Goal: Task Accomplishment & Management: Manage account settings

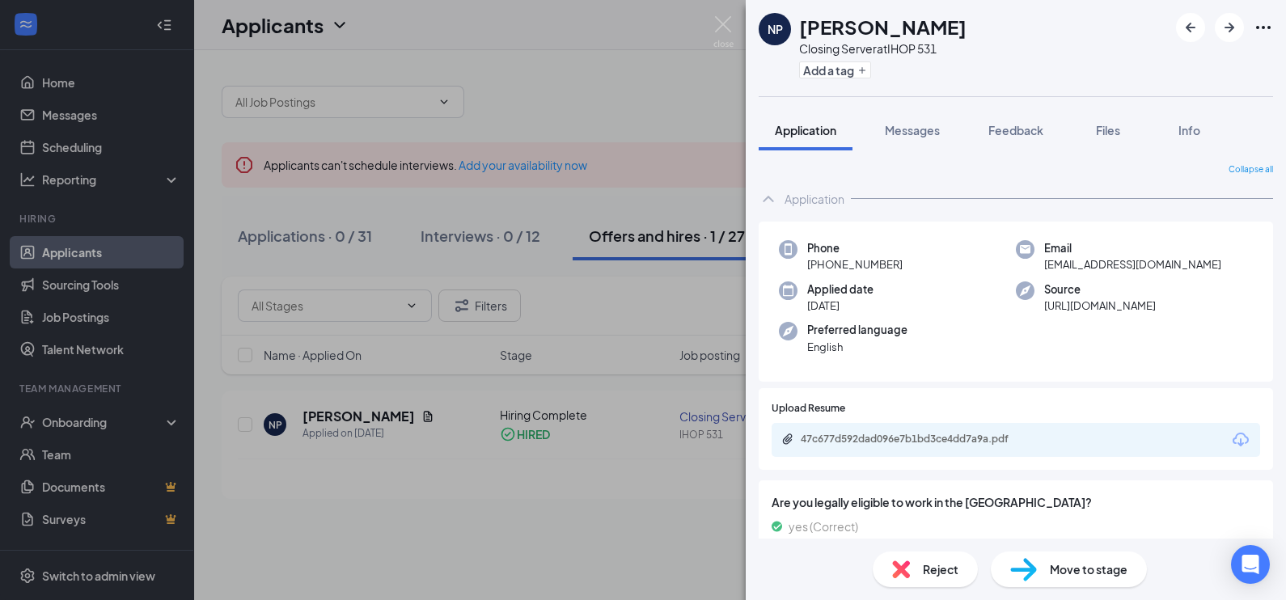
click at [660, 99] on div "NP [PERSON_NAME] Closing Server at IHOP 531 Add a tag Application Messages Feed…" at bounding box center [643, 300] width 1286 height 600
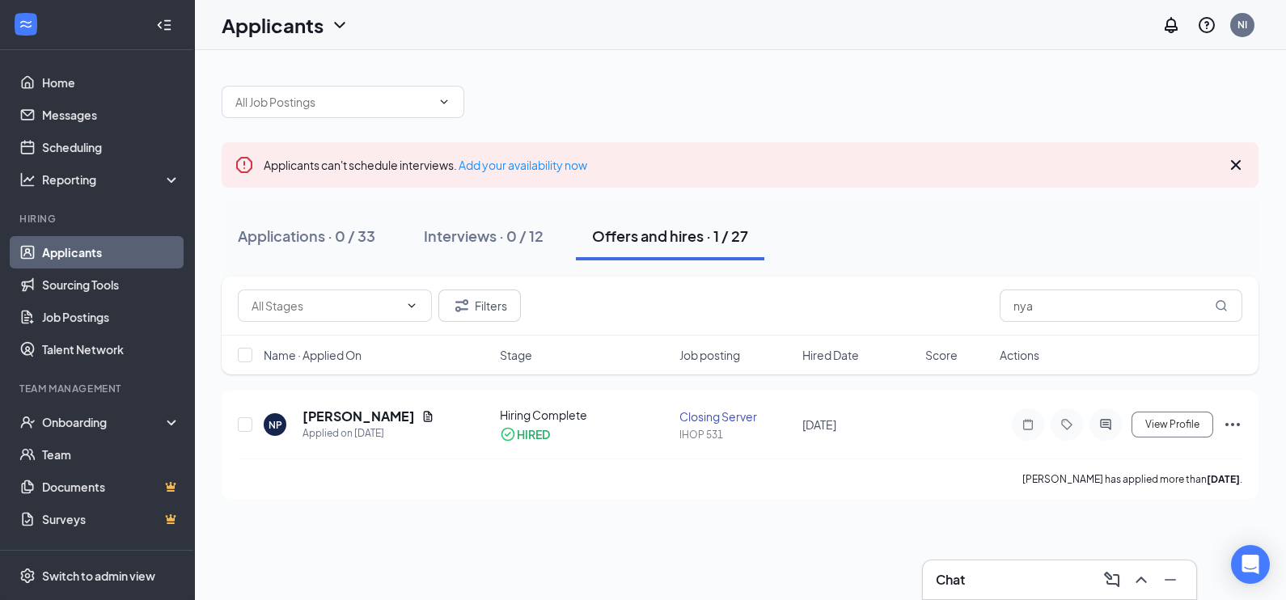
click at [109, 253] on link "Applicants" at bounding box center [111, 252] width 138 height 32
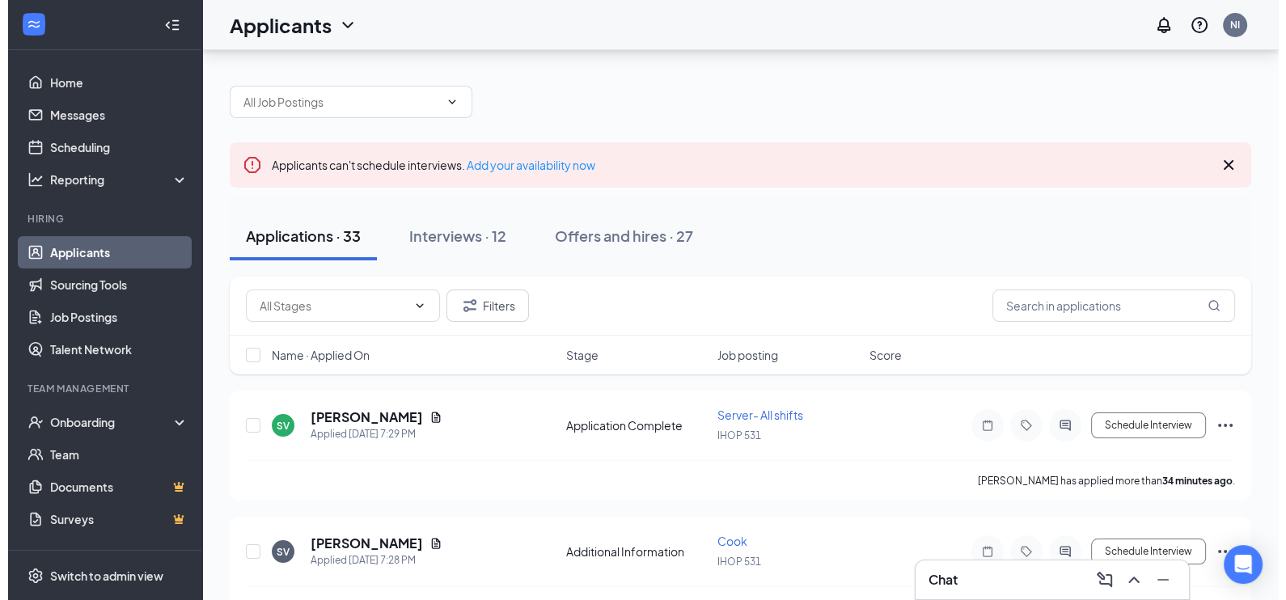
scroll to position [84, 0]
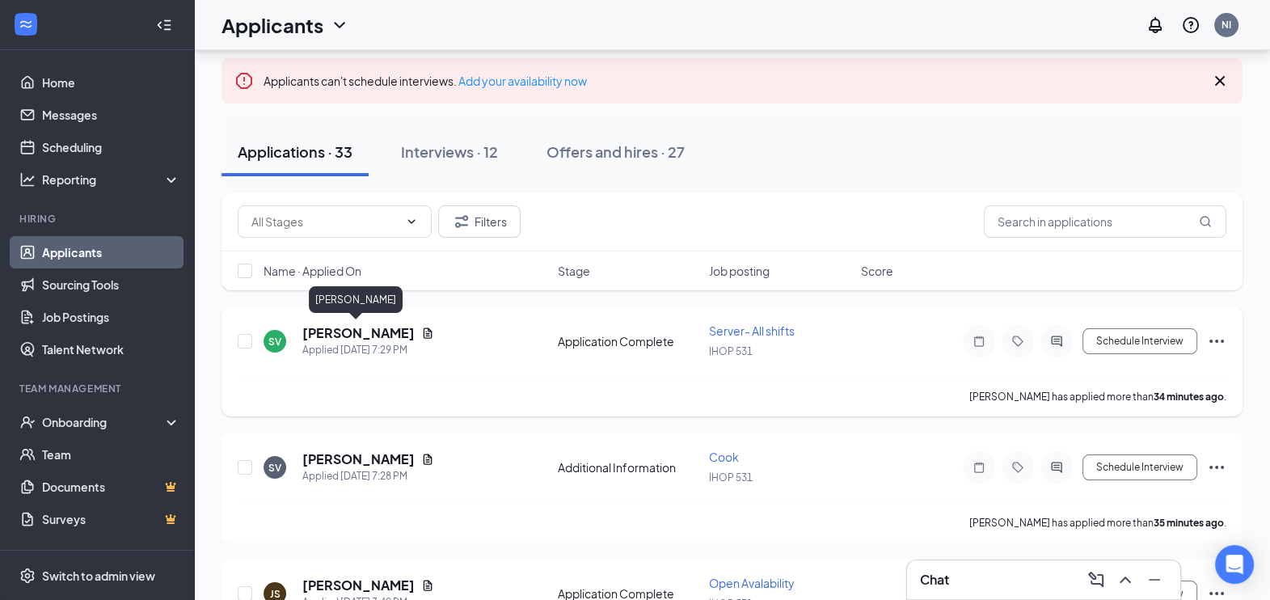
click at [367, 327] on h5 "[PERSON_NAME]" at bounding box center [358, 333] width 112 height 18
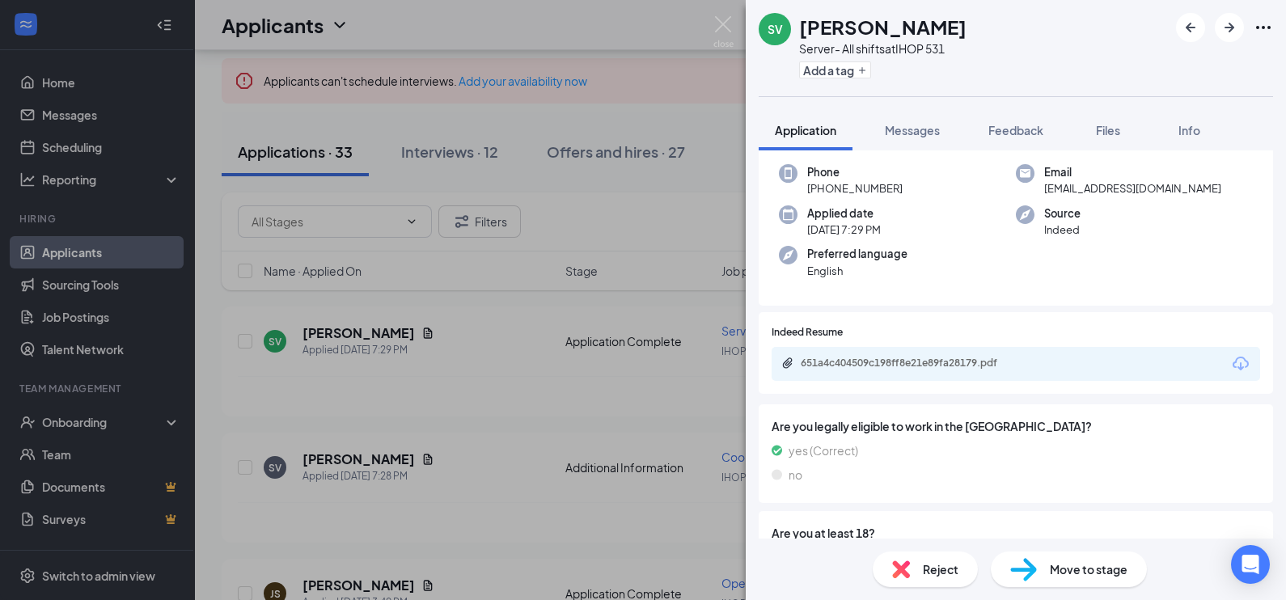
scroll to position [121, 0]
click at [977, 357] on div "651a4c404509c198ff8e21e89fa28179.pdf" at bounding box center [913, 363] width 226 height 13
click at [711, 179] on div "SV Sky [PERSON_NAME] Server- All shifts at IHOP 531 Add a tag Application Messa…" at bounding box center [643, 300] width 1286 height 600
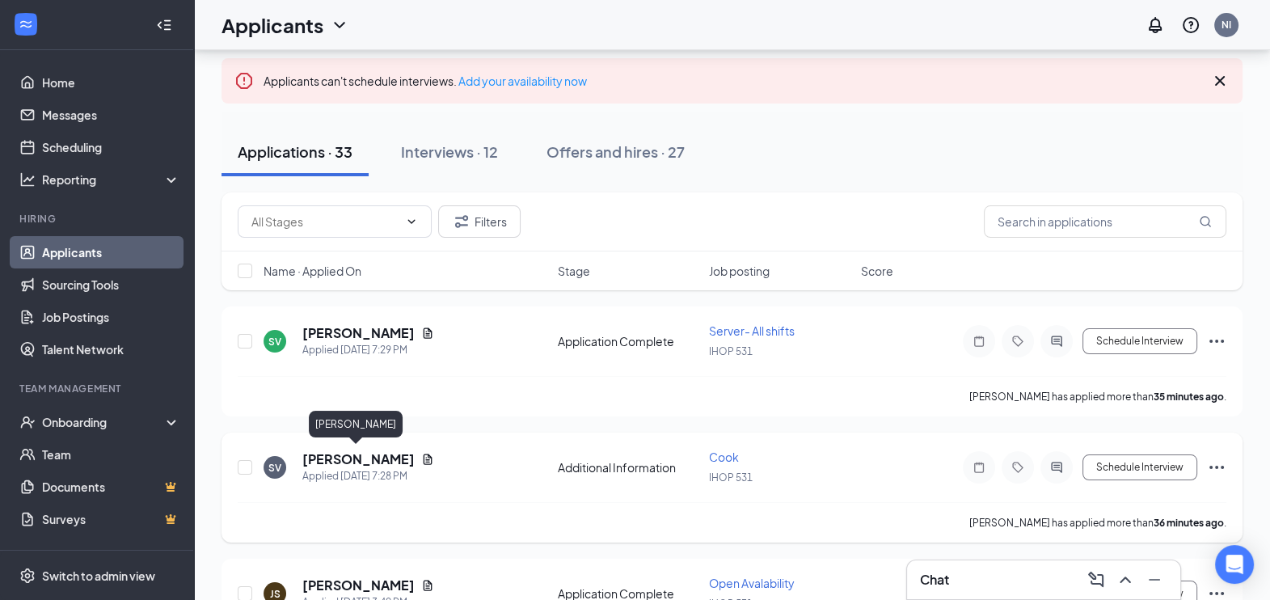
click at [364, 462] on h5 "[PERSON_NAME]" at bounding box center [358, 459] width 112 height 18
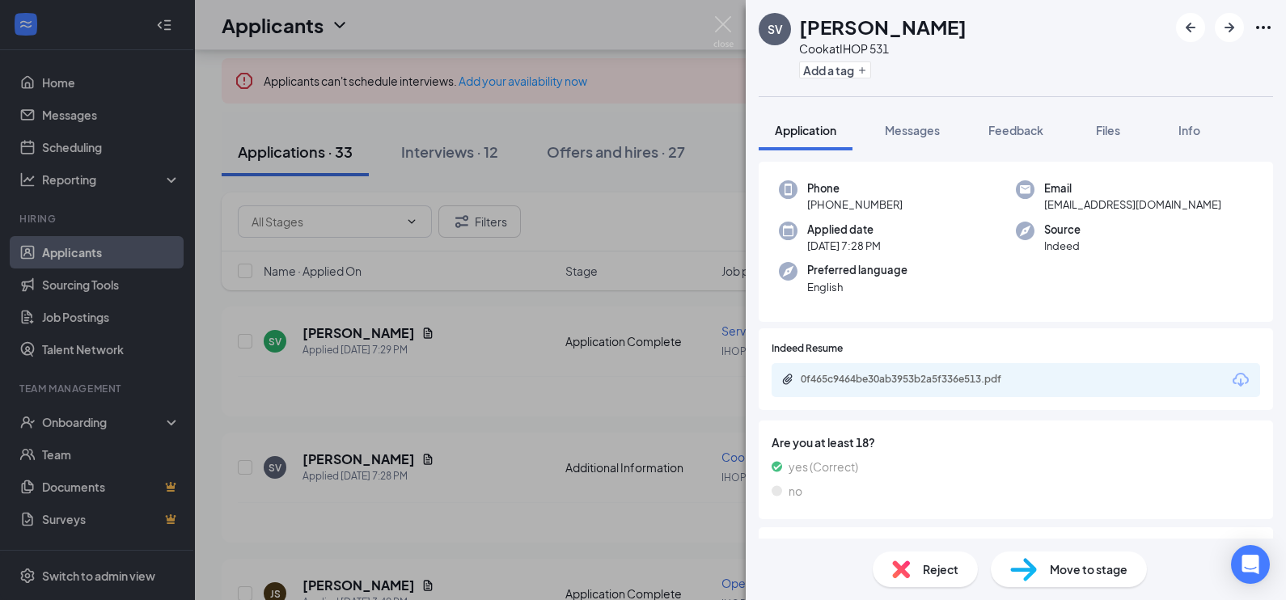
scroll to position [100, 0]
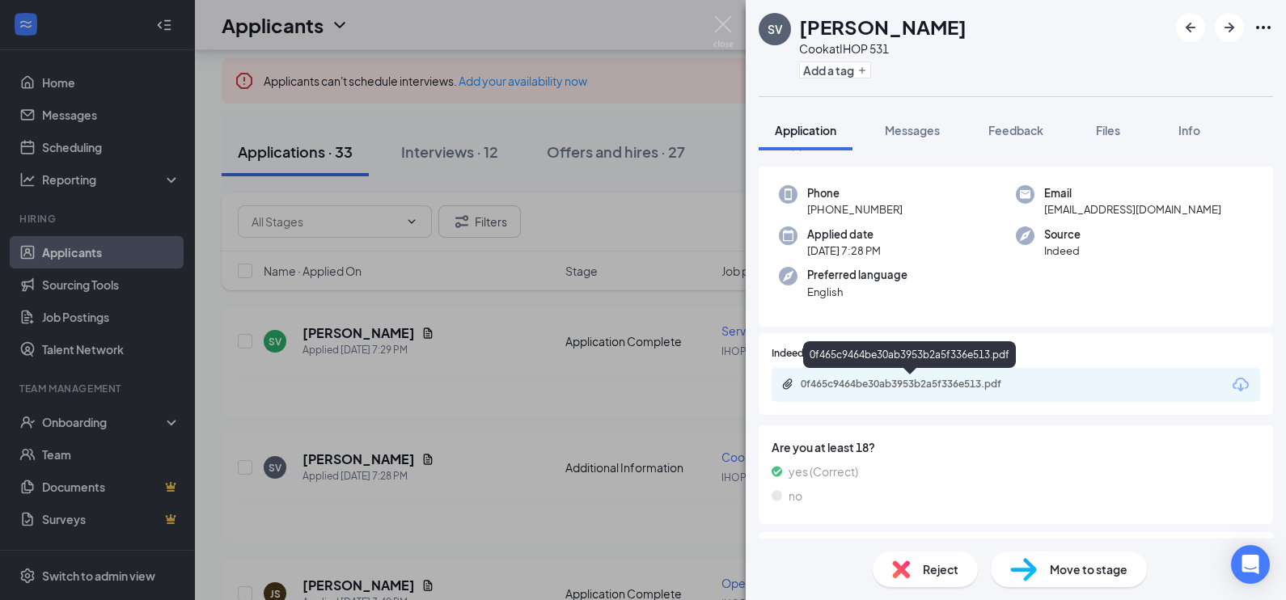
click at [986, 385] on div "0f465c9464be30ab3953b2a5f336e513.pdf" at bounding box center [913, 384] width 226 height 13
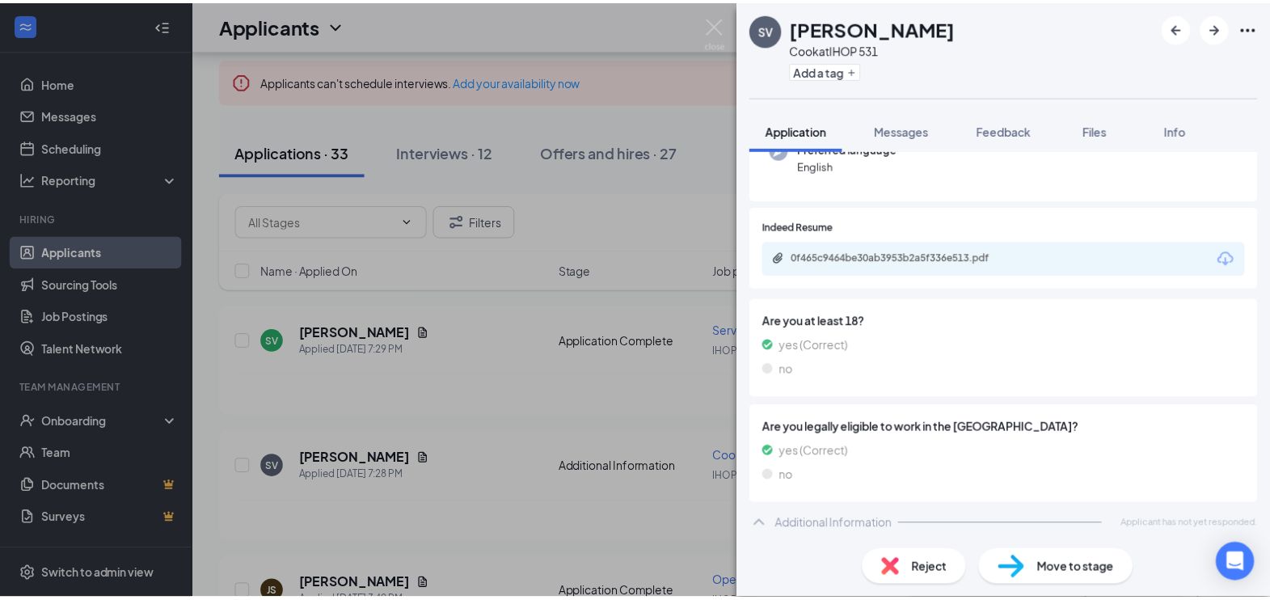
scroll to position [226, 0]
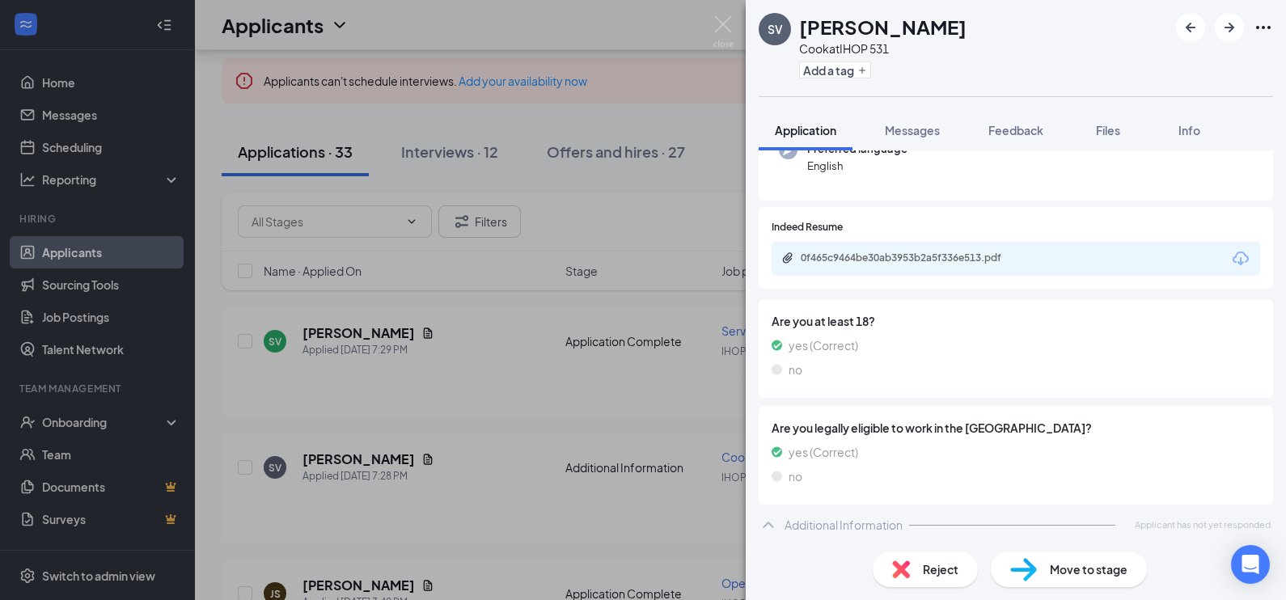
click at [687, 238] on div "SV Sky [PERSON_NAME] Cook at IHOP 531 Add a tag Application Messages Feedback F…" at bounding box center [643, 300] width 1286 height 600
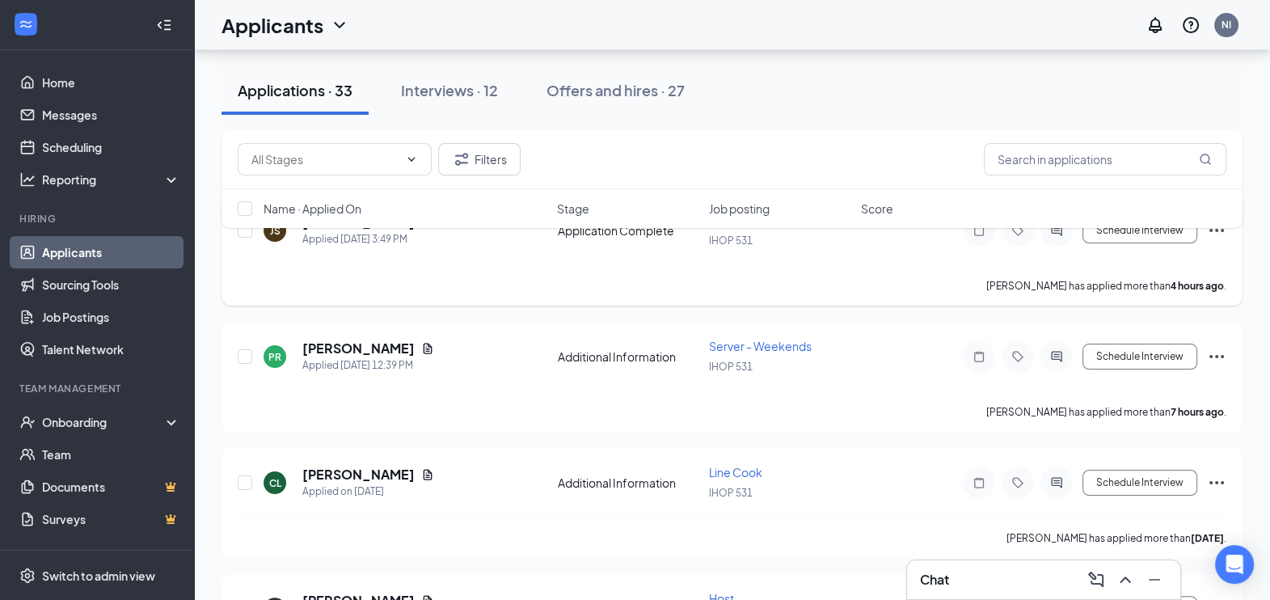
scroll to position [588, 0]
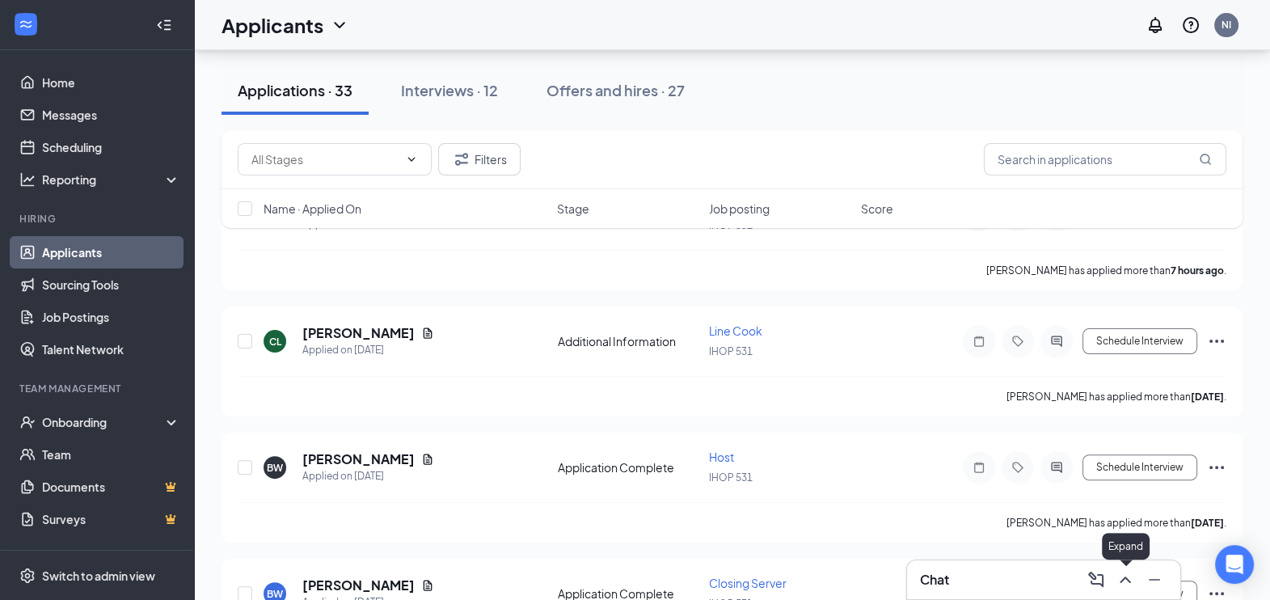
click at [1121, 575] on icon "ChevronUp" at bounding box center [1125, 579] width 19 height 19
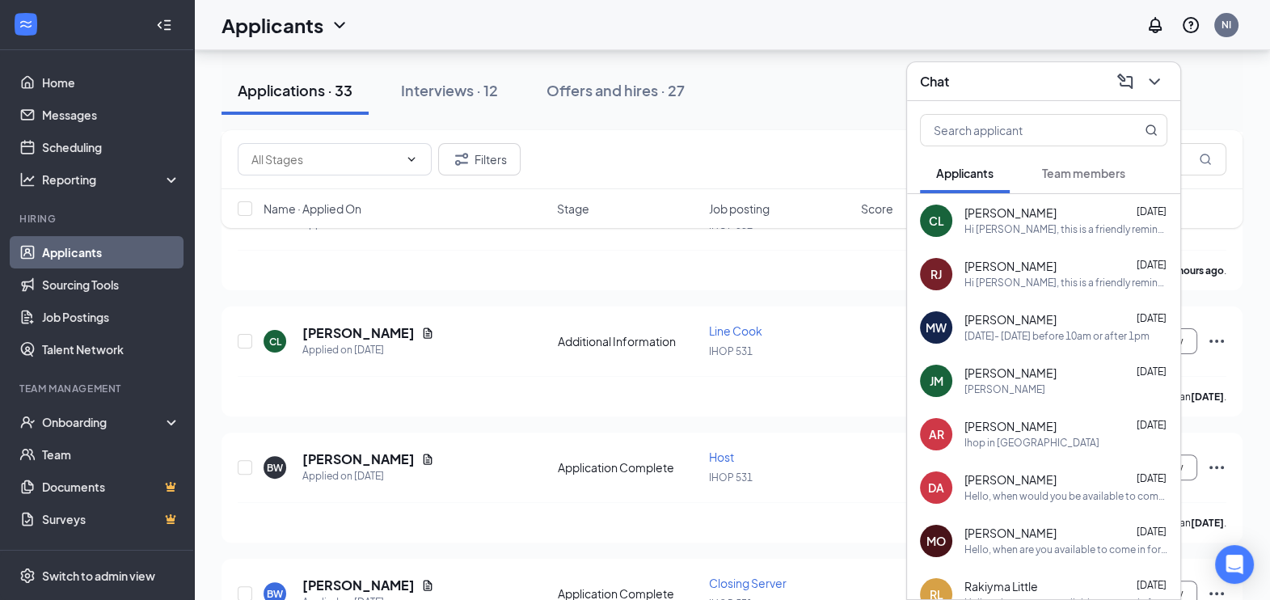
click at [1094, 206] on div "[PERSON_NAME] [DATE]" at bounding box center [1066, 213] width 203 height 16
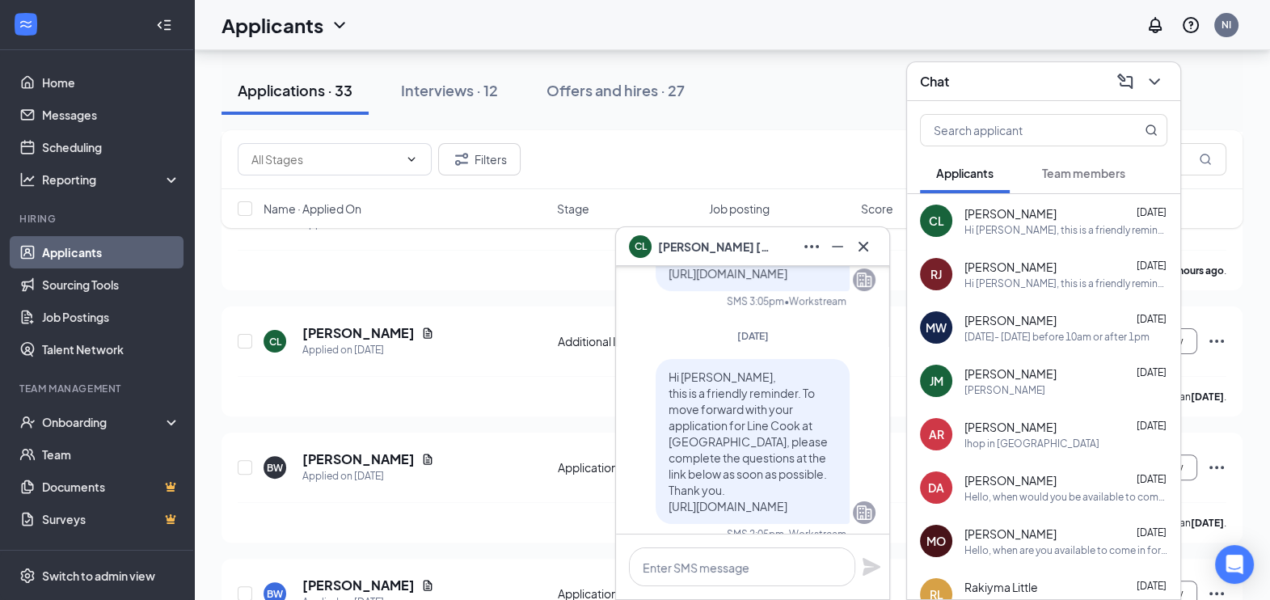
scroll to position [-11, 0]
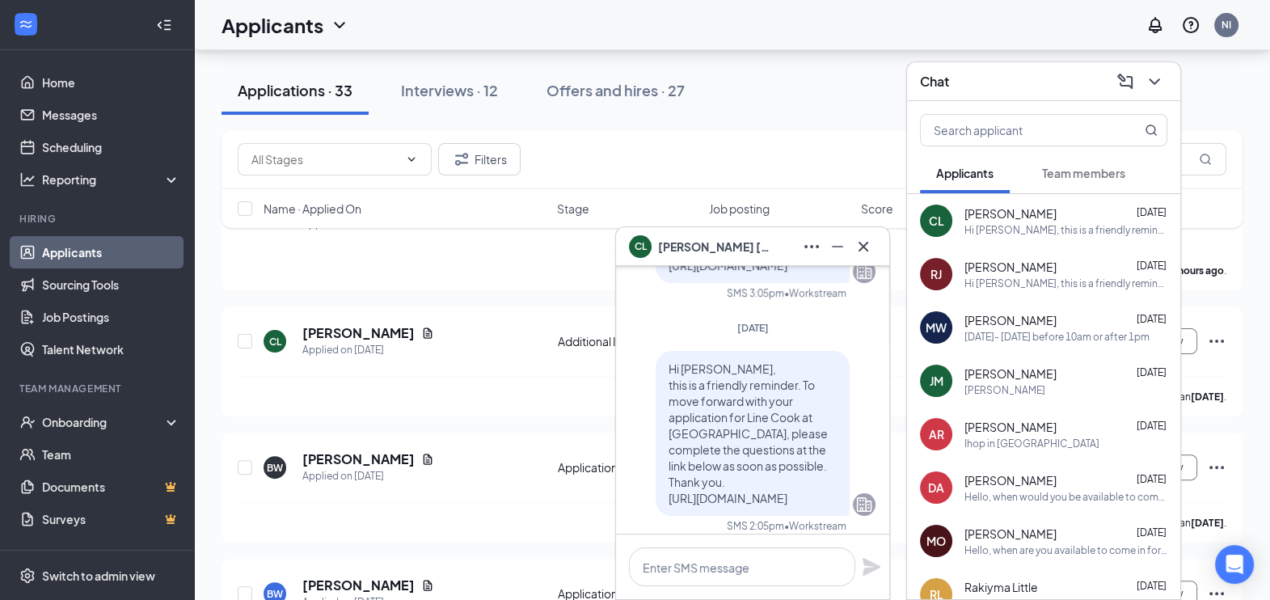
click at [1060, 333] on div "[DATE]- [DATE] before 10am or after 1pm" at bounding box center [1057, 337] width 185 height 14
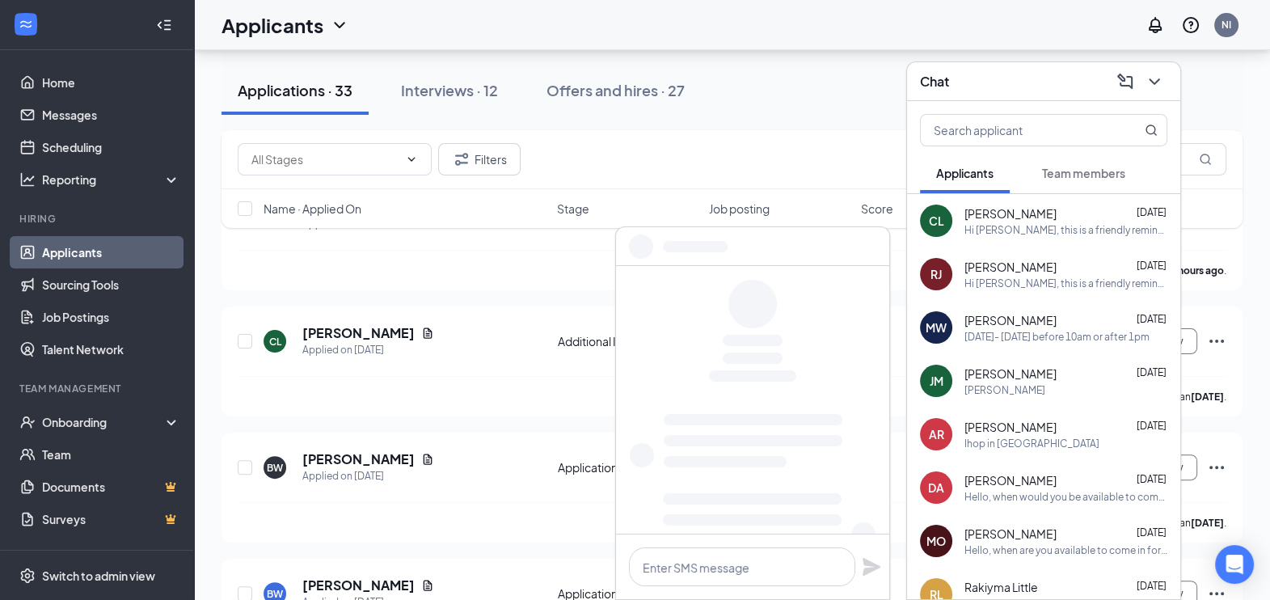
scroll to position [0, 0]
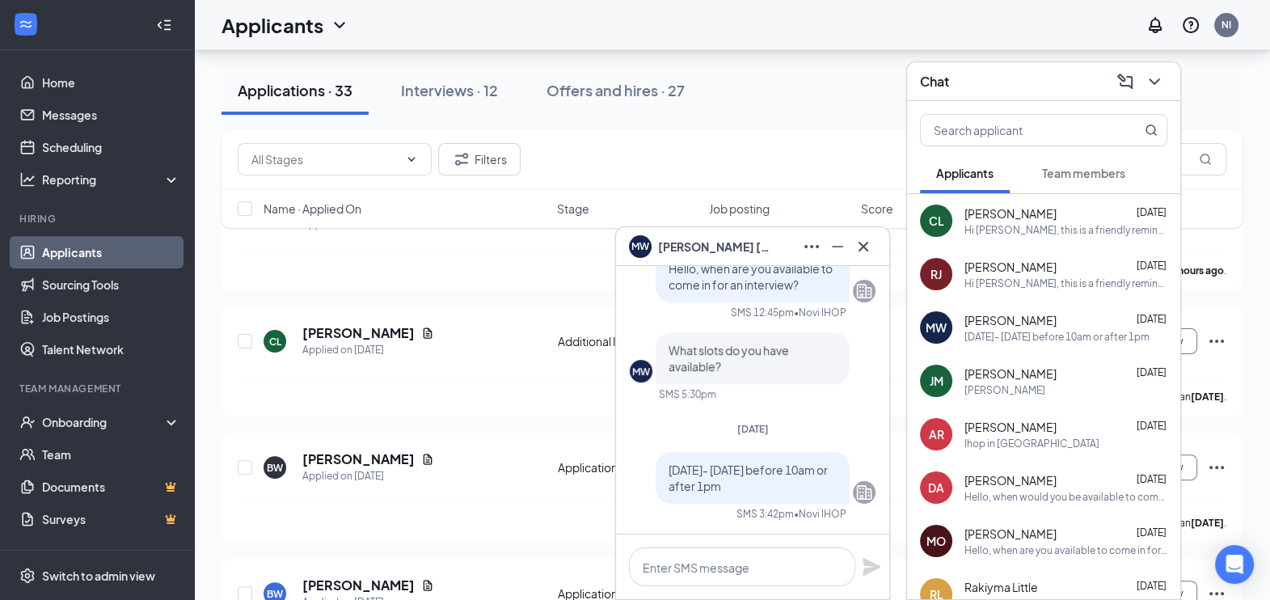
click at [1016, 383] on div "[PERSON_NAME]" at bounding box center [1066, 390] width 203 height 14
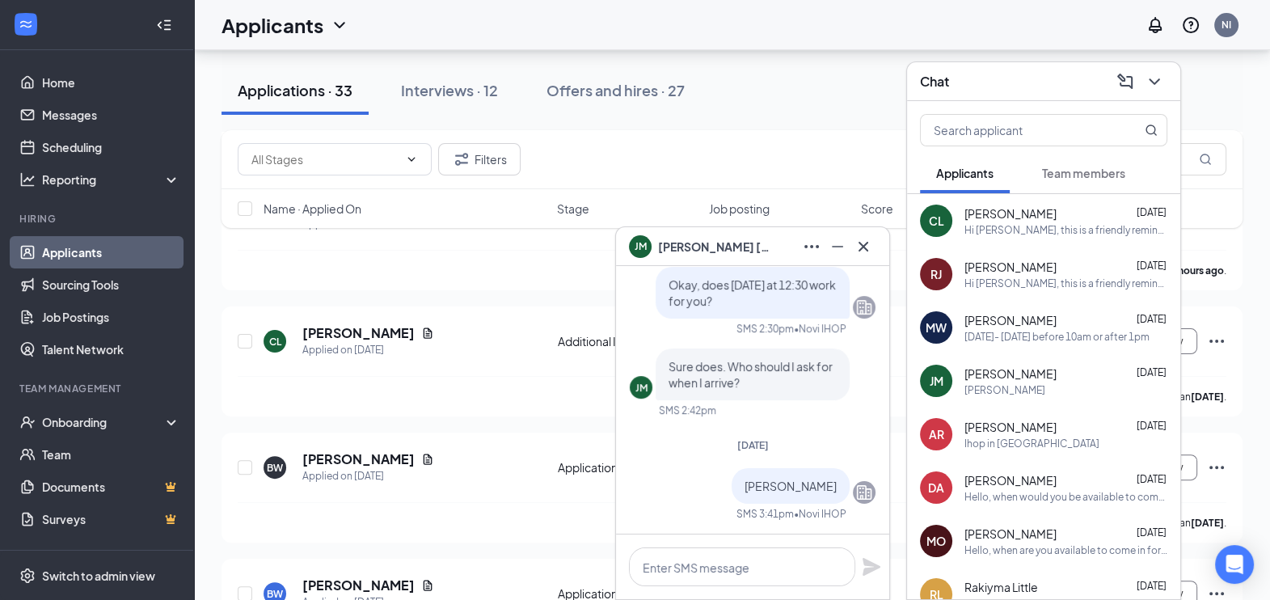
click at [1031, 424] on span "[PERSON_NAME]" at bounding box center [1011, 427] width 92 height 16
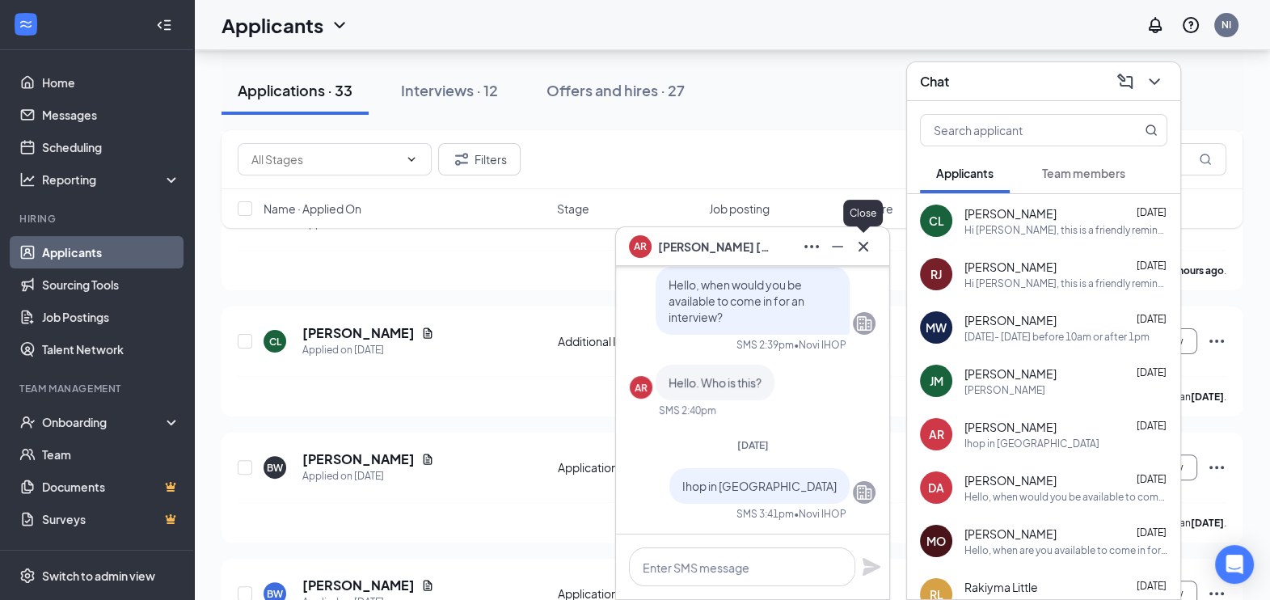
click at [869, 240] on icon "Cross" at bounding box center [863, 246] width 19 height 19
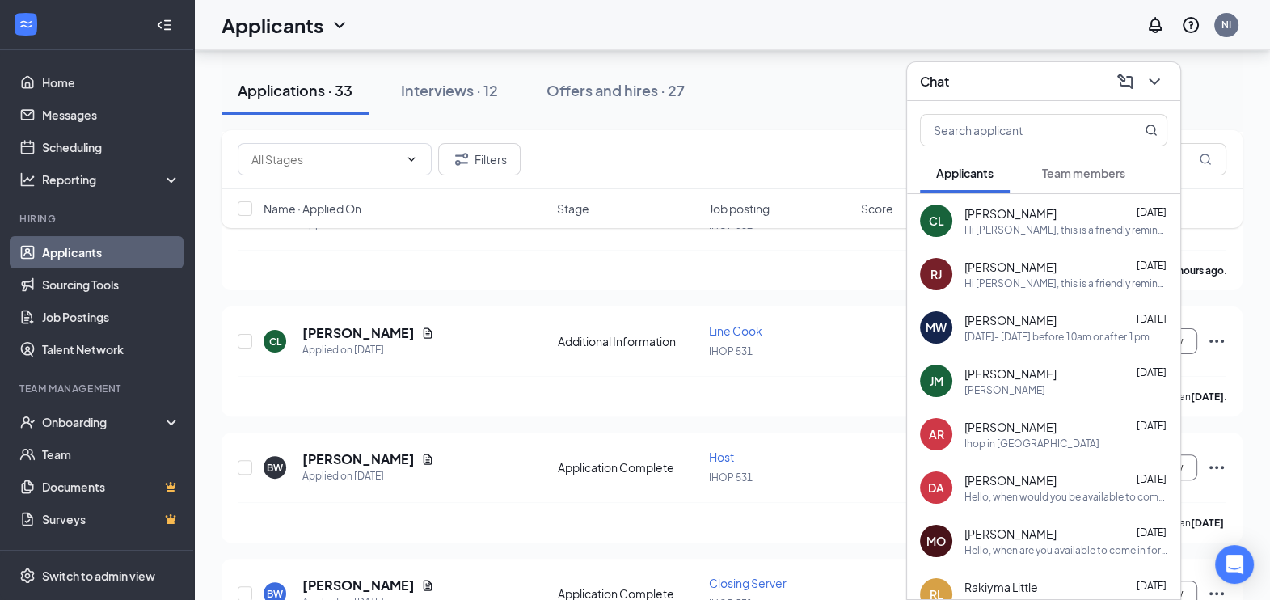
click at [1147, 68] on div "Chat" at bounding box center [1043, 81] width 273 height 39
